Goal: Contribute content: Add original content to the website for others to see

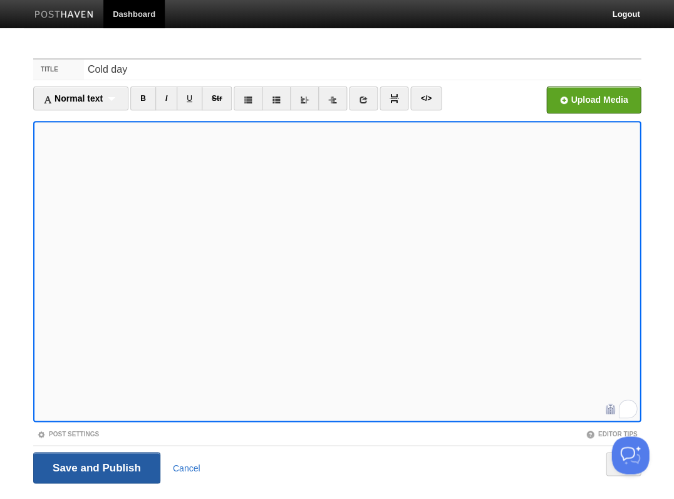
click at [95, 466] on input "Save and Publish" at bounding box center [96, 467] width 127 height 31
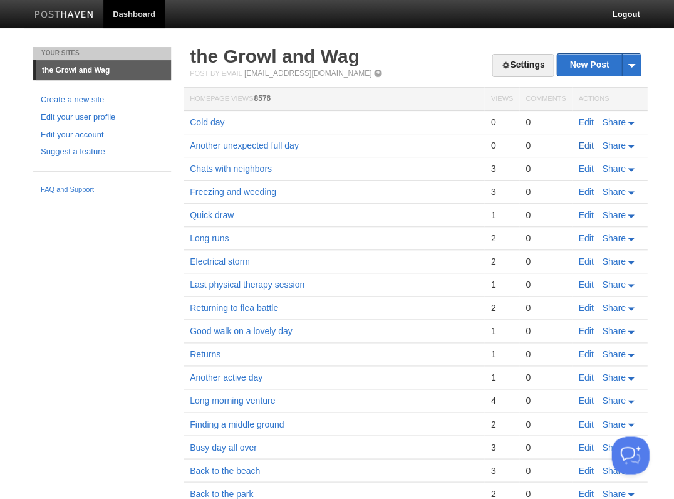
click at [586, 143] on link "Edit" at bounding box center [585, 145] width 15 height 10
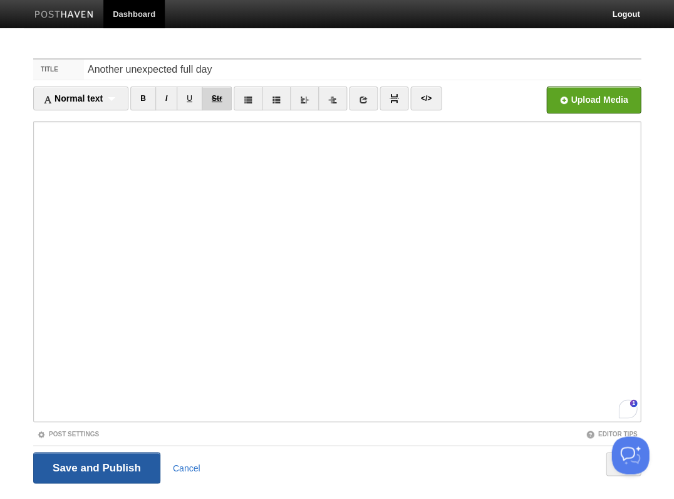
click at [95, 466] on input "Save and Publish" at bounding box center [96, 467] width 127 height 31
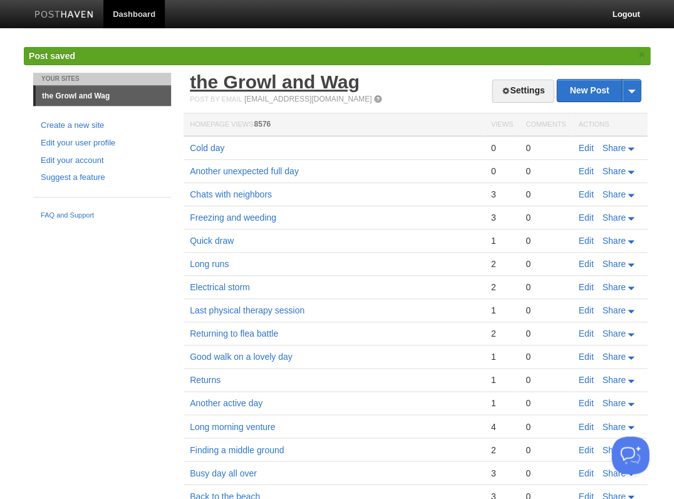
click at [219, 89] on link "the Growl and Wag" at bounding box center [275, 81] width 170 height 21
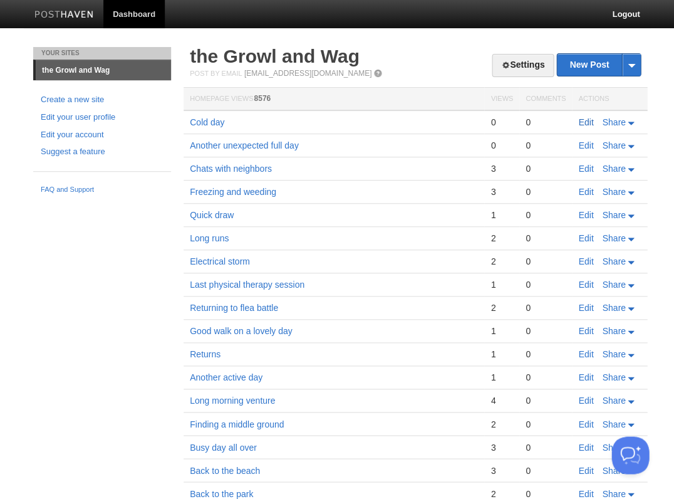
click at [580, 120] on link "Edit" at bounding box center [585, 122] width 15 height 10
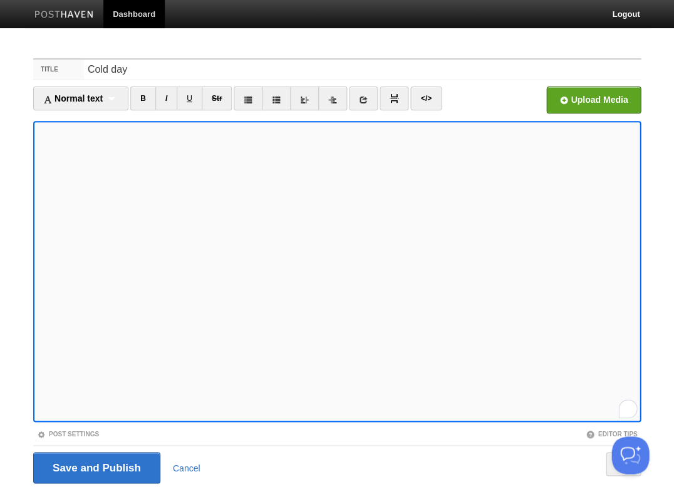
scroll to position [30, 0]
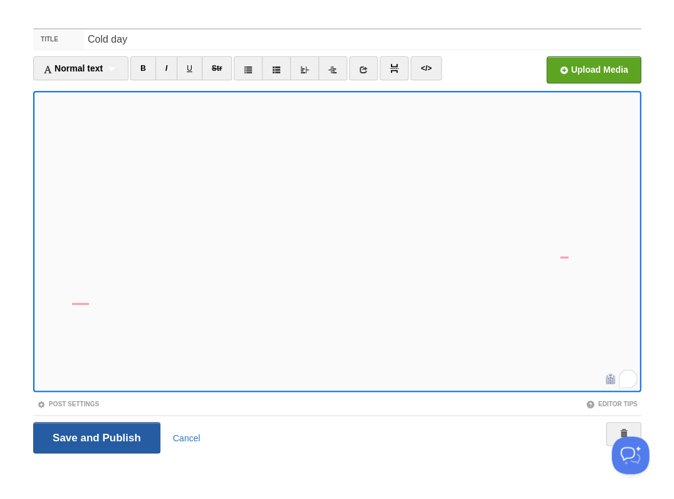
click at [95, 436] on input "Save and Publish" at bounding box center [96, 437] width 127 height 31
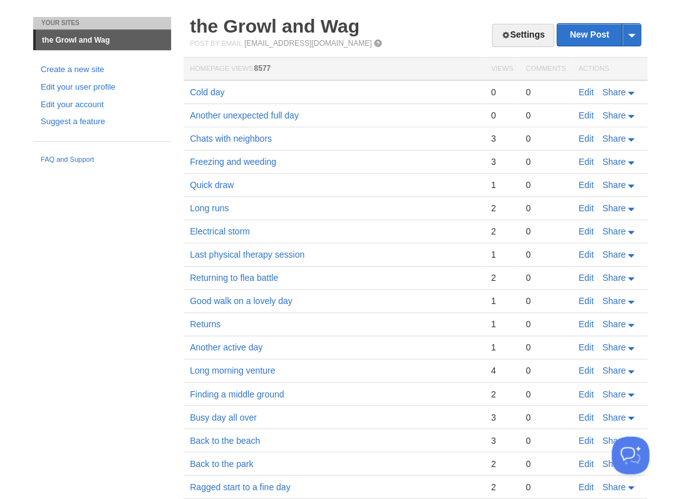
click at [583, 91] on link "Edit" at bounding box center [585, 92] width 15 height 10
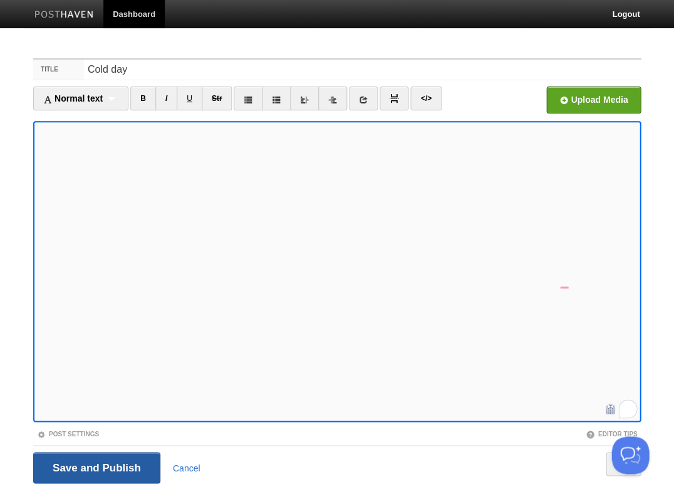
click at [95, 466] on input "Save and Publish" at bounding box center [96, 467] width 127 height 31
